Goal: Task Accomplishment & Management: Use online tool/utility

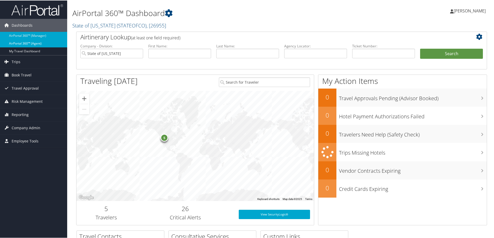
click at [38, 43] on link "AirPortal 360™ (Agent)" at bounding box center [33, 43] width 67 height 8
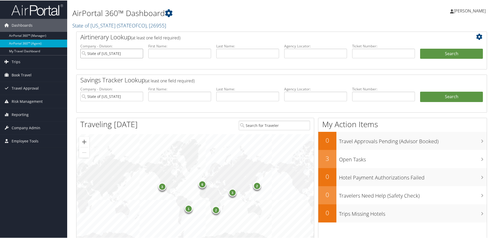
click at [139, 52] on input "State of Colorado" at bounding box center [111, 53] width 63 height 10
click at [309, 52] on input "text" at bounding box center [315, 53] width 63 height 10
type input "d385vx"
click at [463, 49] on button "Search" at bounding box center [451, 53] width 63 height 10
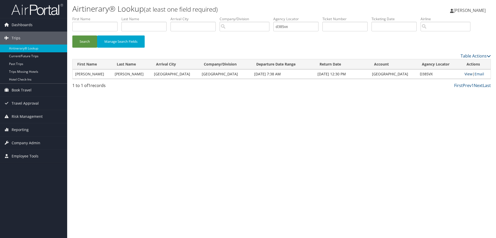
click at [466, 74] on link "View" at bounding box center [469, 73] width 8 height 5
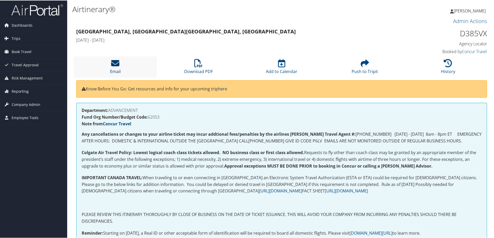
click at [112, 61] on icon at bounding box center [115, 62] width 8 height 8
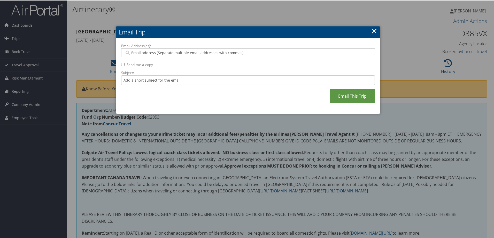
click at [163, 51] on input "Email Address(es):" at bounding box center [248, 52] width 247 height 5
type input "smurtha@colgate.edu"
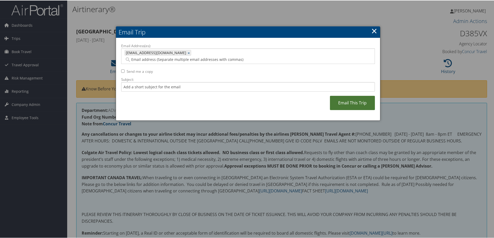
click at [355, 95] on link "Email This Trip" at bounding box center [352, 102] width 45 height 14
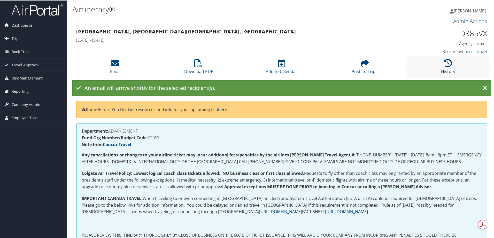
click at [444, 63] on icon at bounding box center [448, 62] width 8 height 8
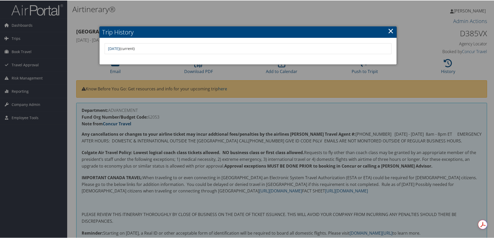
click at [120, 48] on link "[DATE]" at bounding box center [114, 48] width 12 height 5
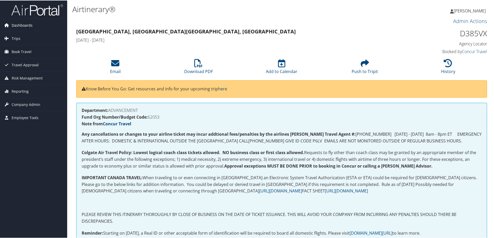
click at [24, 24] on span "Dashboards" at bounding box center [22, 24] width 21 height 13
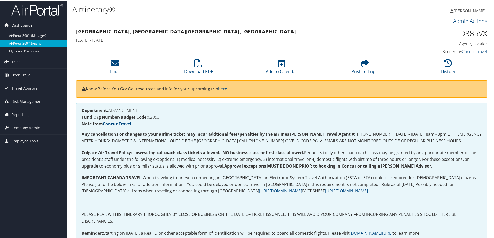
click at [25, 42] on link "AirPortal 360™ (Agent)" at bounding box center [33, 43] width 67 height 8
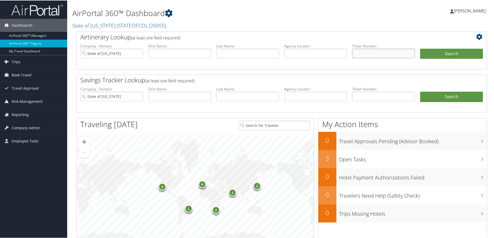
click at [358, 54] on input "text" at bounding box center [383, 53] width 63 height 10
type input "2727310314021"
click at [138, 52] on input "State of Colorado" at bounding box center [111, 53] width 63 height 10
click at [456, 52] on button "Search" at bounding box center [451, 53] width 63 height 10
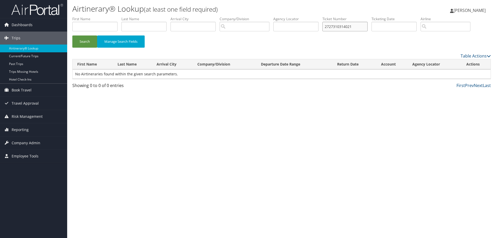
click at [334, 26] on input "2727310314021" at bounding box center [345, 27] width 45 height 10
type input "2797310314021"
click at [84, 41] on button "Search" at bounding box center [84, 41] width 25 height 12
click at [89, 37] on button "Search" at bounding box center [84, 41] width 25 height 12
click at [468, 74] on link "View" at bounding box center [469, 73] width 8 height 5
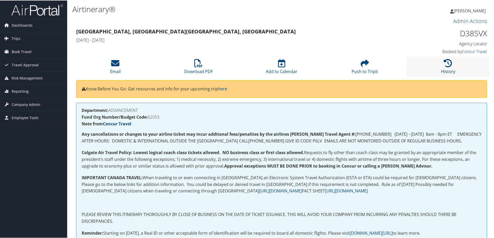
click at [450, 59] on icon at bounding box center [448, 62] width 8 height 8
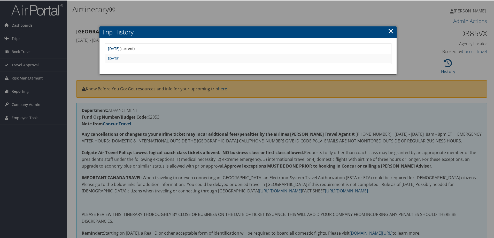
click at [120, 47] on link "[DATE]" at bounding box center [114, 48] width 12 height 5
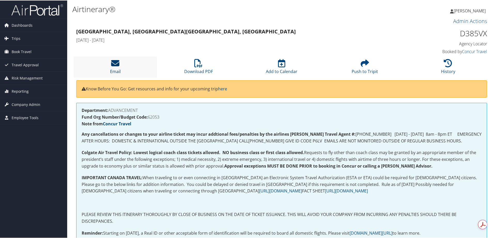
click at [116, 62] on icon at bounding box center [115, 62] width 8 height 8
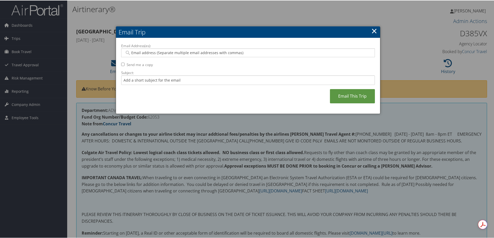
click at [141, 53] on input "Email Address(es):" at bounding box center [248, 52] width 247 height 5
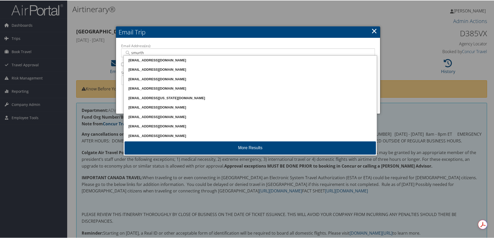
type input "smurtha"
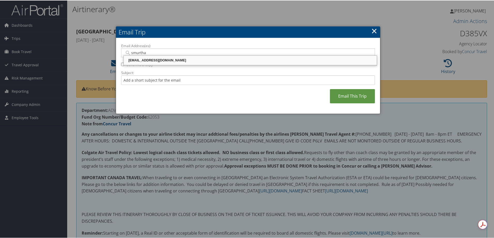
click at [150, 60] on div "[EMAIL_ADDRESS][DOMAIN_NAME]" at bounding box center [251, 59] width 252 height 5
type input "[EMAIL_ADDRESS][DOMAIN_NAME]"
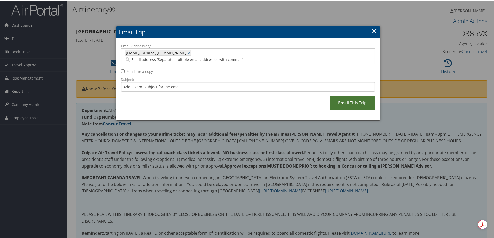
click at [350, 95] on link "Email This Trip" at bounding box center [352, 102] width 45 height 14
